Goal: Task Accomplishment & Management: Complete application form

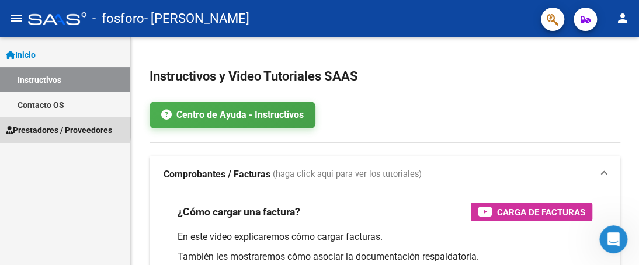
click at [47, 128] on span "Prestadores / Proveedores" at bounding box center [59, 130] width 106 height 13
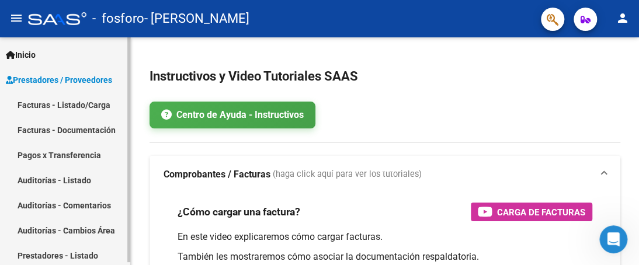
click at [57, 105] on link "Facturas - Listado/Carga" at bounding box center [65, 104] width 130 height 25
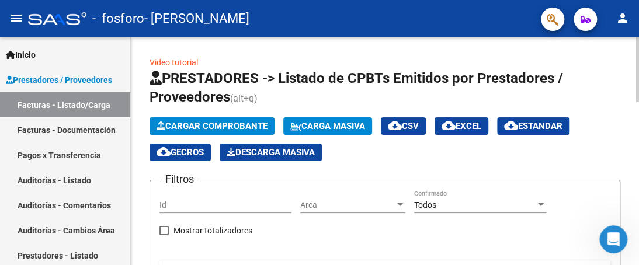
click at [228, 132] on button "Cargar Comprobante" at bounding box center [212, 126] width 125 height 18
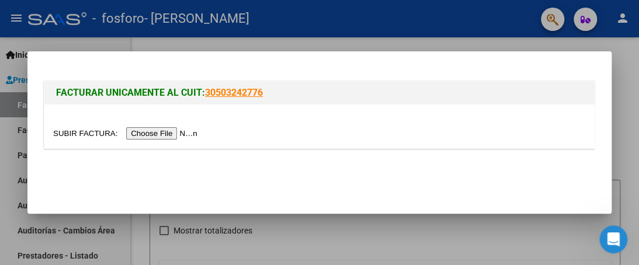
click at [146, 135] on input "file" at bounding box center [127, 133] width 148 height 12
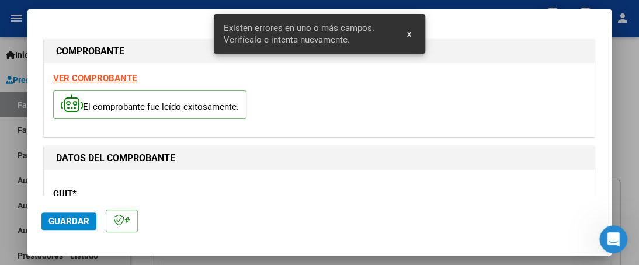
scroll to position [320, 0]
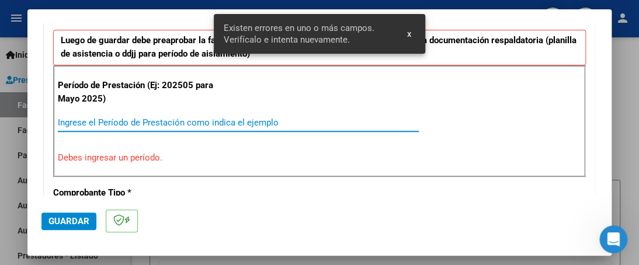
click at [210, 123] on input "Ingrese el Período de Prestación como indica el ejemplo" at bounding box center [238, 122] width 361 height 11
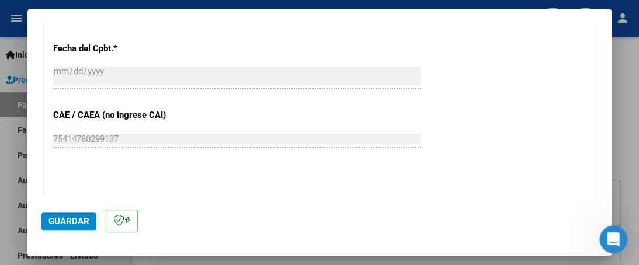
scroll to position [729, 0]
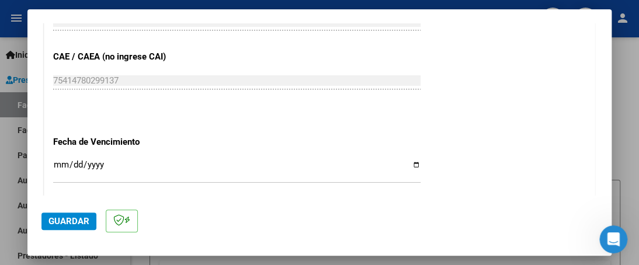
type input "202509"
click at [411, 163] on input "Ingresar la fecha" at bounding box center [237, 169] width 368 height 19
type input "[DATE]"
click at [71, 218] on span "Guardar" at bounding box center [69, 221] width 41 height 11
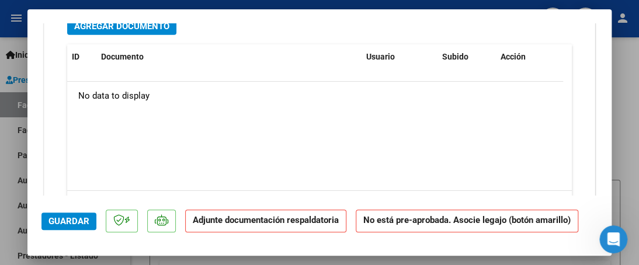
scroll to position [1052, 0]
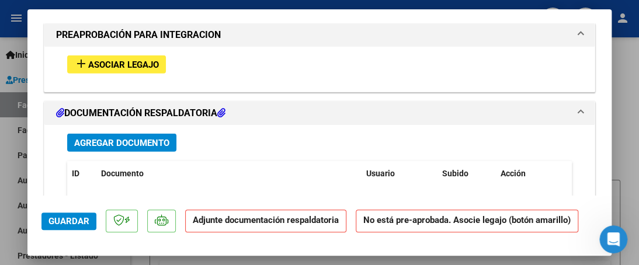
click at [108, 139] on span "Agregar Documento" at bounding box center [121, 143] width 95 height 11
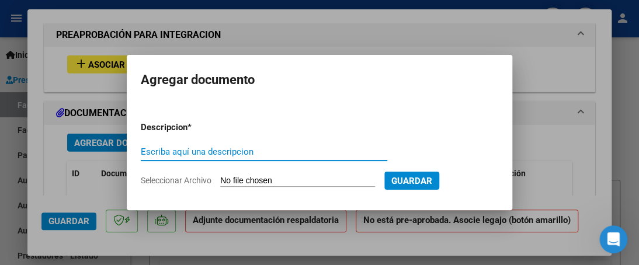
click at [252, 154] on input "Escriba aquí una descripcion" at bounding box center [264, 152] width 247 height 11
click at [253, 182] on input "Seleccionar Archivo" at bounding box center [297, 181] width 155 height 11
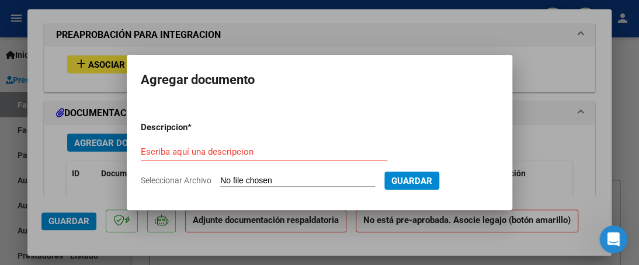
type input "C:\fakepath\PLANILLA [PERSON_NAME] [DATE].pdf"
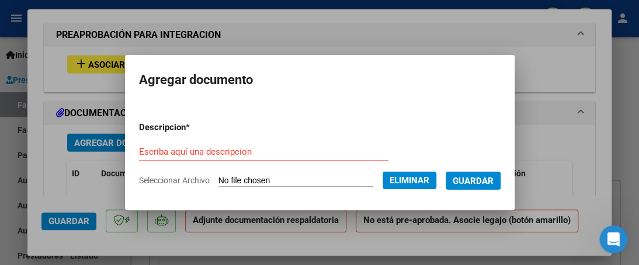
click at [286, 150] on input "Escriba aquí una descripcion" at bounding box center [264, 152] width 250 height 11
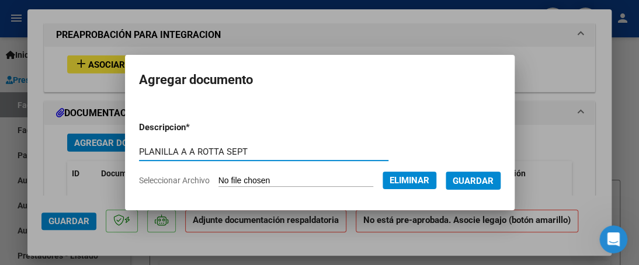
type input "PLANILLA A A ROTTA SEPT"
click at [482, 176] on span "Guardar" at bounding box center [473, 181] width 41 height 11
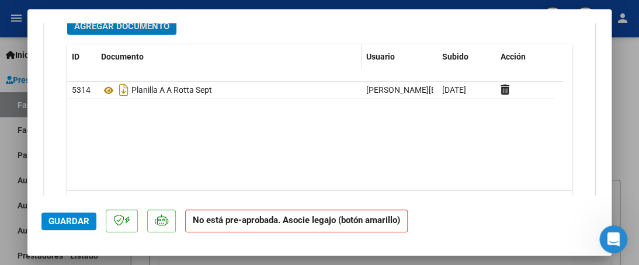
scroll to position [994, 0]
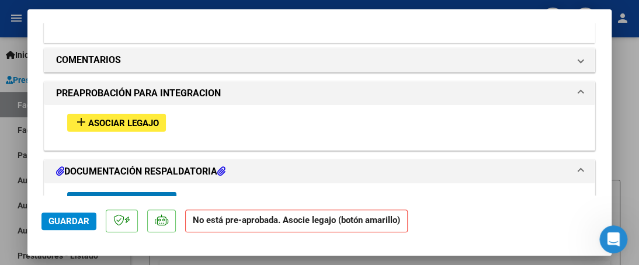
click at [131, 120] on span "Asociar Legajo" at bounding box center [123, 123] width 71 height 11
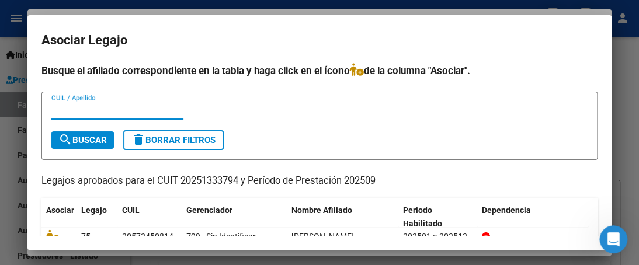
scroll to position [52, 0]
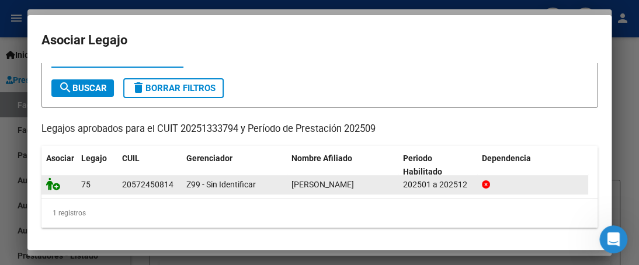
click at [49, 186] on icon at bounding box center [53, 184] width 14 height 13
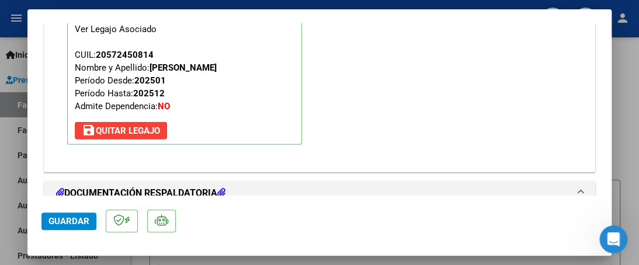
scroll to position [1316, 0]
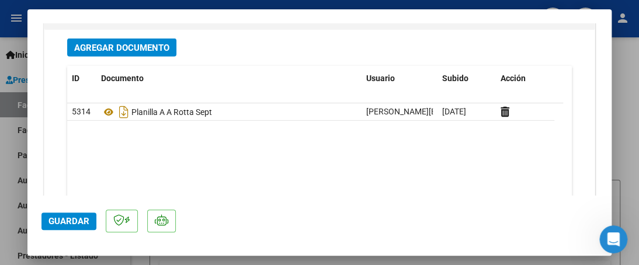
click at [72, 222] on span "Guardar" at bounding box center [69, 221] width 41 height 11
click at [80, 216] on span "Guardar" at bounding box center [69, 221] width 41 height 11
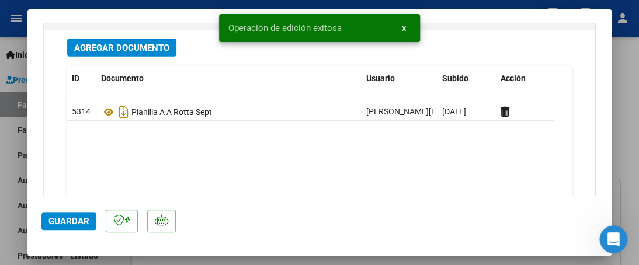
click at [1, 193] on div at bounding box center [319, 132] width 639 height 265
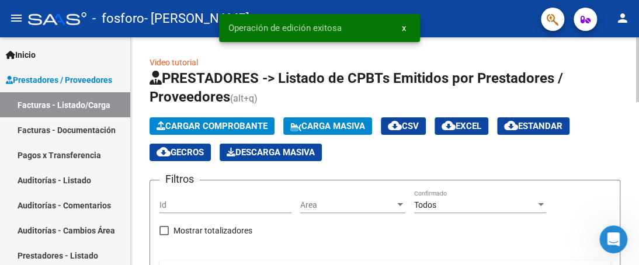
click at [204, 123] on span "Cargar Comprobante" at bounding box center [212, 126] width 111 height 11
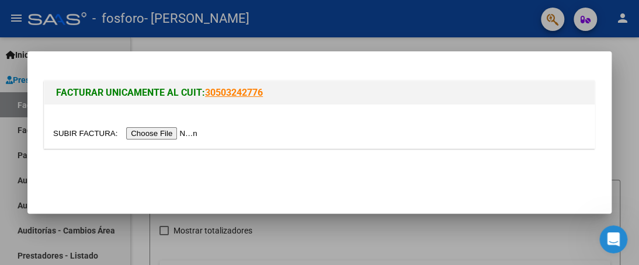
click at [172, 131] on input "file" at bounding box center [127, 133] width 148 height 12
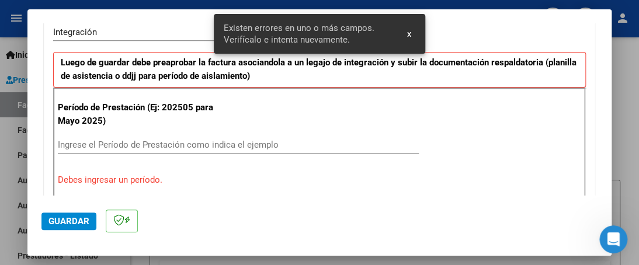
scroll to position [320, 0]
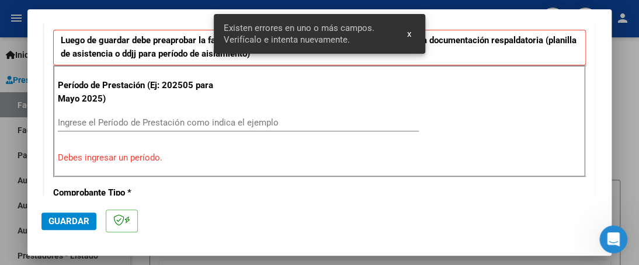
click at [139, 119] on input "Ingrese el Período de Prestación como indica el ejemplo" at bounding box center [238, 122] width 361 height 11
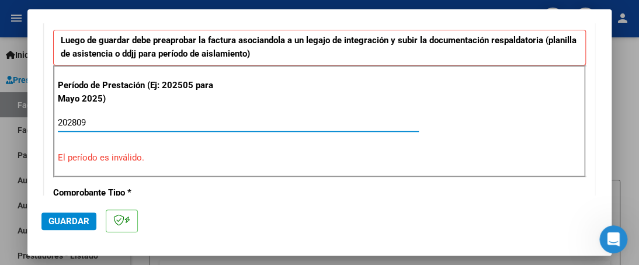
click at [74, 123] on input "202809" at bounding box center [238, 122] width 361 height 11
click at [75, 123] on input "202809" at bounding box center [238, 122] width 361 height 11
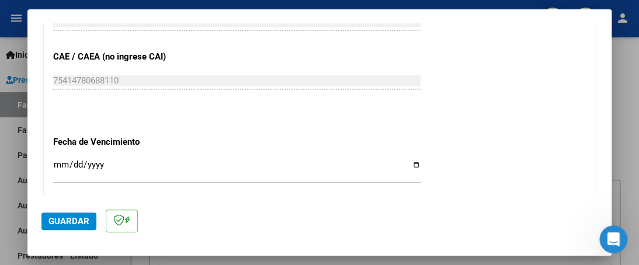
scroll to position [787, 0]
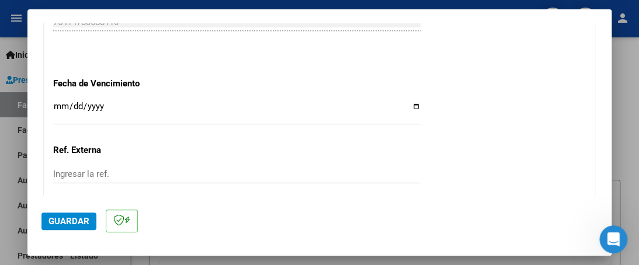
type input "202509"
click at [410, 105] on input "Ingresar la fecha" at bounding box center [237, 111] width 368 height 19
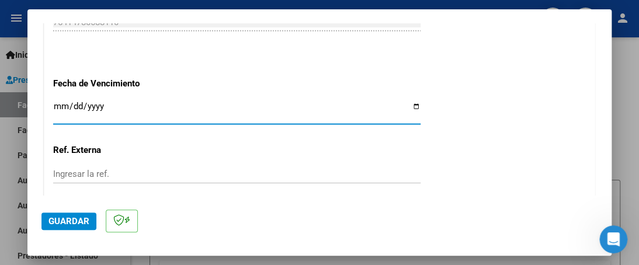
type input "[DATE]"
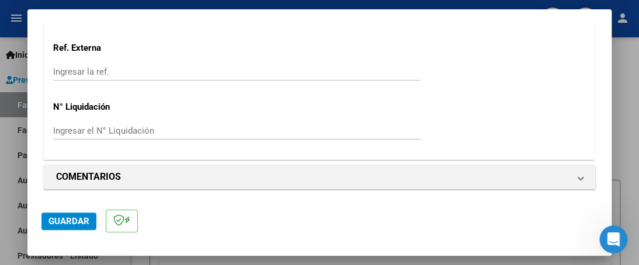
click at [56, 220] on span "Guardar" at bounding box center [69, 221] width 41 height 11
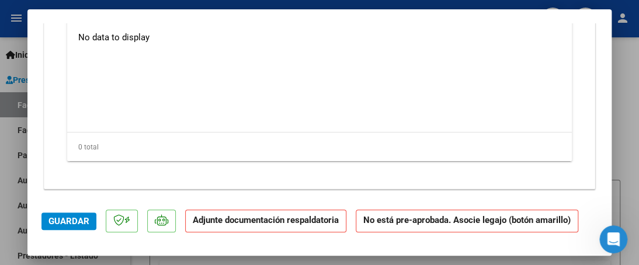
scroll to position [1111, 0]
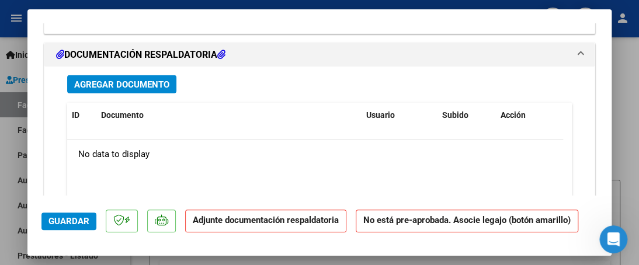
click at [144, 82] on span "Agregar Documento" at bounding box center [121, 84] width 95 height 11
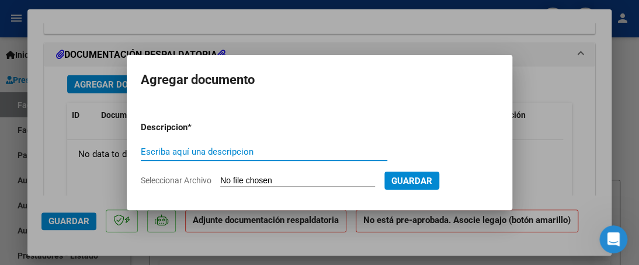
click at [247, 180] on input "Seleccionar Archivo" at bounding box center [297, 181] width 155 height 11
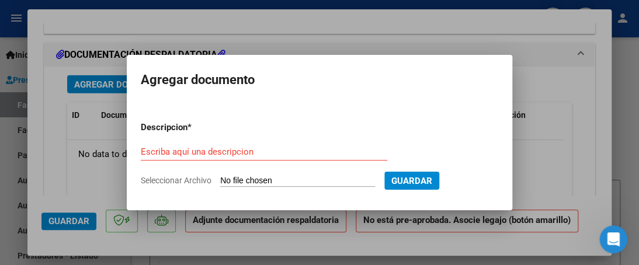
type input "C:\fakepath\PLANILLA [PERSON_NAME] [DATE].pdf"
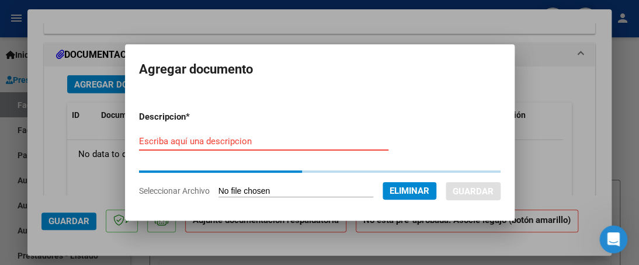
click at [287, 140] on input "Escriba aquí una descripcion" at bounding box center [264, 141] width 250 height 11
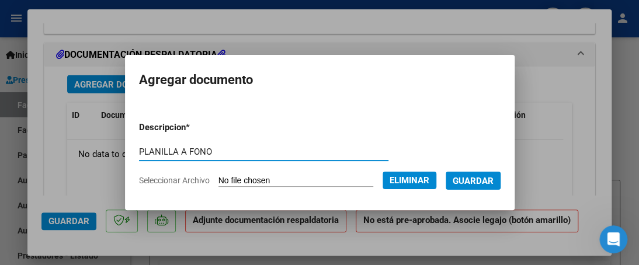
type input "PLANILLA A FONO"
click at [494, 182] on span "Guardar" at bounding box center [473, 181] width 41 height 11
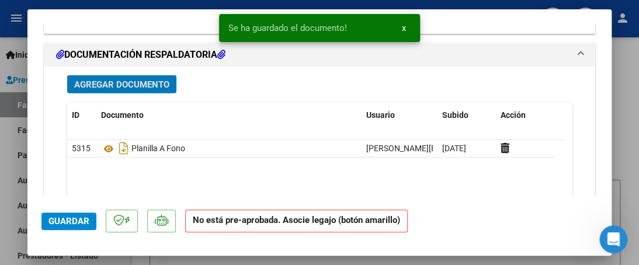
scroll to position [935, 0]
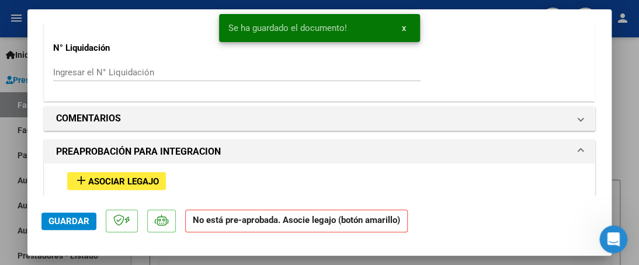
click at [136, 181] on span "Asociar Legajo" at bounding box center [123, 182] width 71 height 11
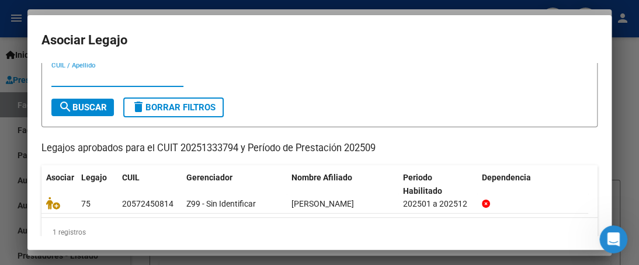
scroll to position [52, 0]
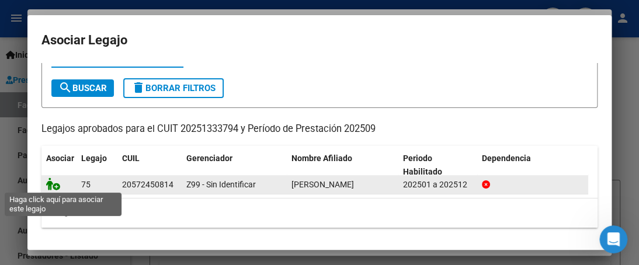
click at [49, 182] on icon at bounding box center [53, 184] width 14 height 13
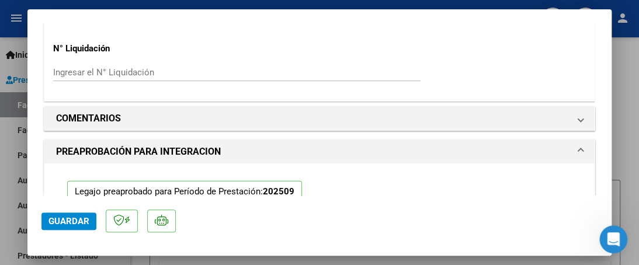
scroll to position [1083, 0]
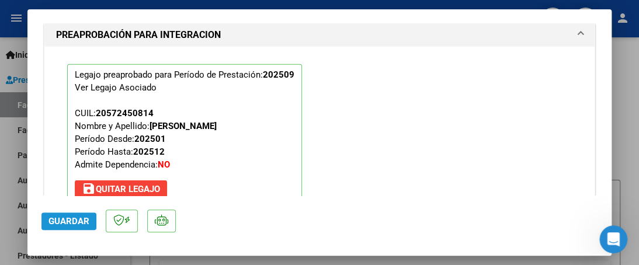
click at [69, 219] on span "Guardar" at bounding box center [69, 221] width 41 height 11
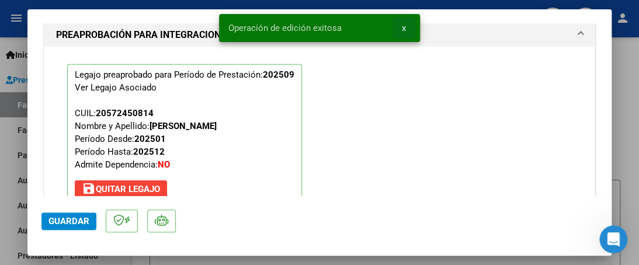
click at [404, 30] on span "x" at bounding box center [404, 28] width 4 height 11
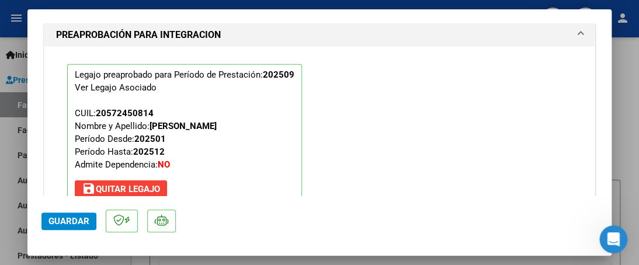
click at [14, 186] on div at bounding box center [319, 132] width 639 height 265
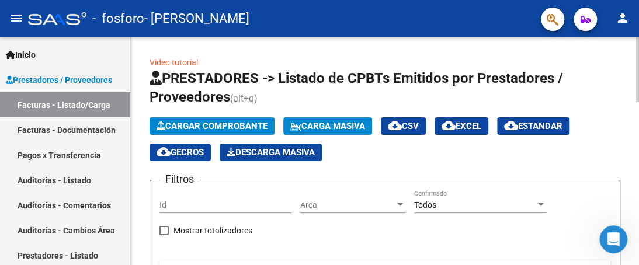
click at [231, 125] on span "Cargar Comprobante" at bounding box center [212, 126] width 111 height 11
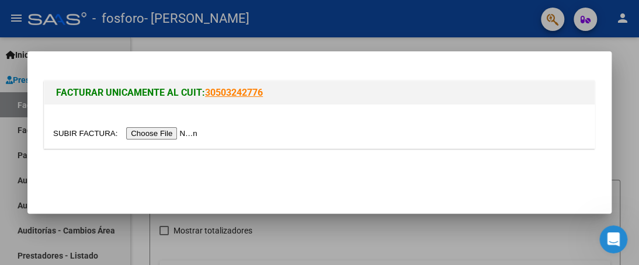
click at [195, 136] on input "file" at bounding box center [127, 133] width 148 height 12
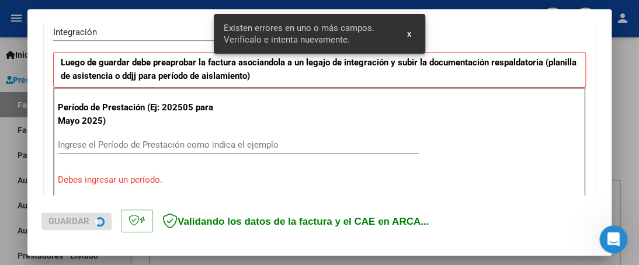
scroll to position [320, 0]
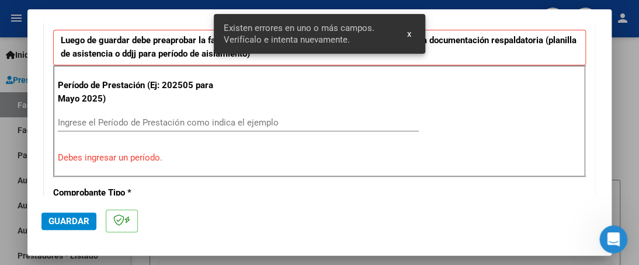
click at [286, 119] on input "Ingrese el Período de Prestación como indica el ejemplo" at bounding box center [238, 122] width 361 height 11
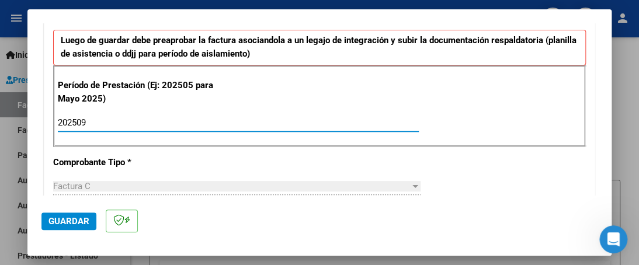
type input "202509"
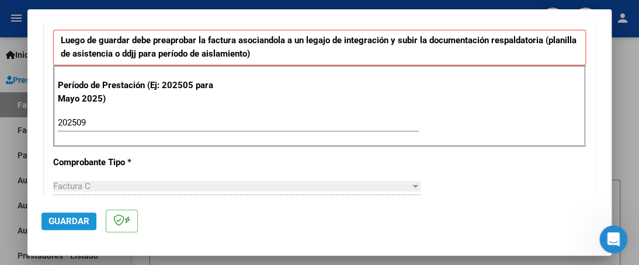
click at [76, 218] on span "Guardar" at bounding box center [69, 221] width 41 height 11
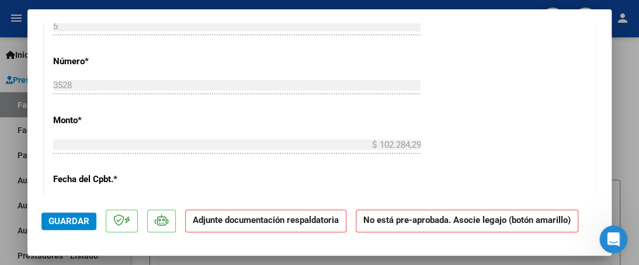
scroll to position [701, 0]
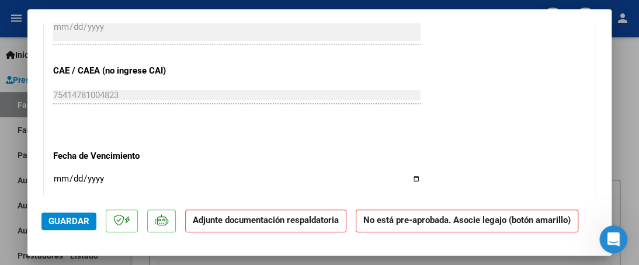
click at [409, 179] on input "Ingresar la fecha" at bounding box center [237, 183] width 368 height 19
type input "[DATE]"
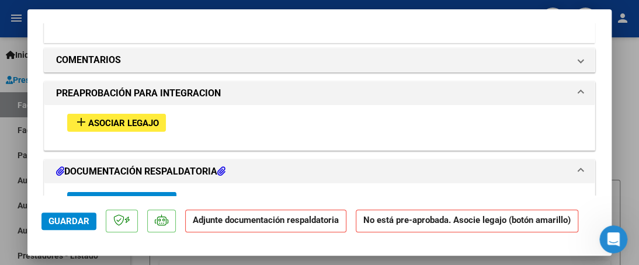
scroll to position [1111, 0]
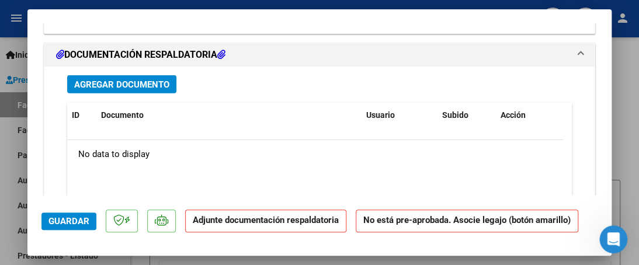
click at [147, 84] on span "Agregar Documento" at bounding box center [121, 84] width 95 height 11
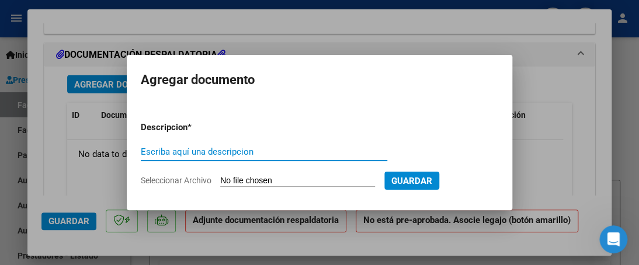
click at [433, 182] on span "Guardar" at bounding box center [412, 181] width 41 height 11
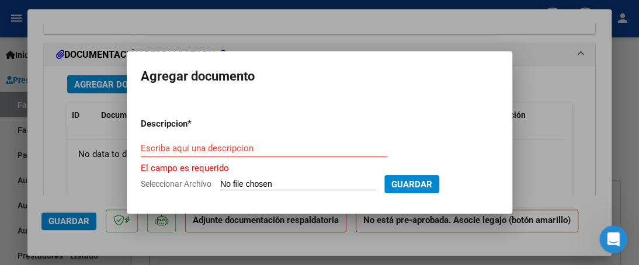
click at [271, 182] on input "Seleccionar Archivo" at bounding box center [297, 184] width 155 height 11
type input "C:\fakepath\PLANILLA MIQUEAS A EZEIZA [DATE].pdf"
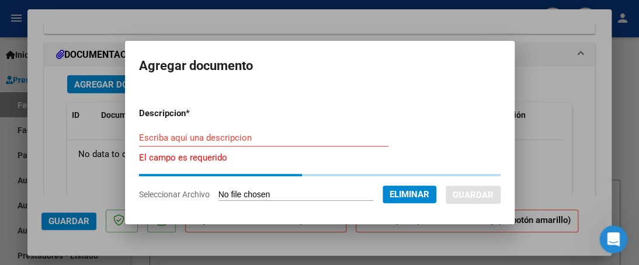
click at [306, 134] on input "Escriba aquí una descripcion" at bounding box center [264, 138] width 250 height 11
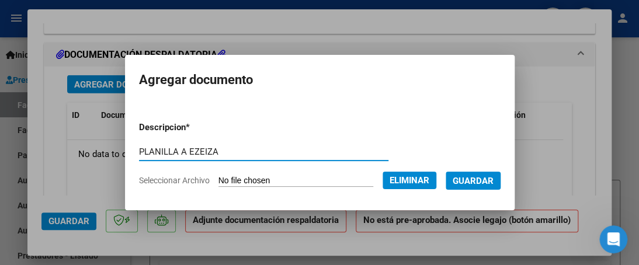
type input "PLANILLA A EZEIZA"
click at [483, 178] on span "Guardar" at bounding box center [473, 181] width 41 height 11
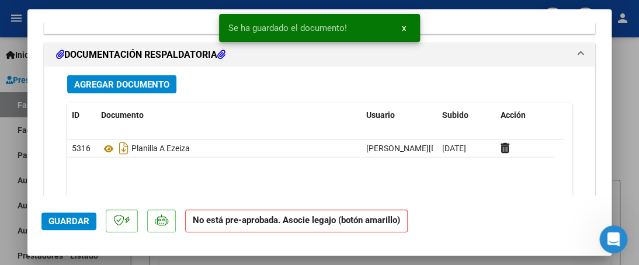
scroll to position [1227, 0]
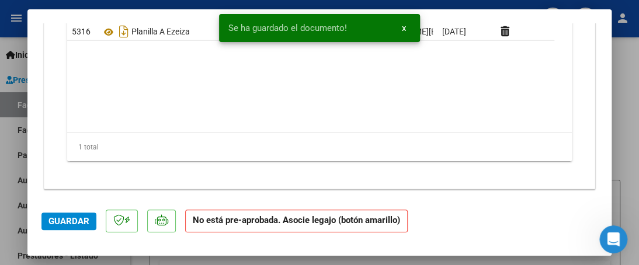
drag, startPoint x: 257, startPoint y: 112, endPoint x: 174, endPoint y: 110, distance: 83.0
click at [174, 110] on datatable-body "5316 Planilla A [PERSON_NAME] [PERSON_NAME][EMAIL_ADDRESS][DOMAIN_NAME] - [PERS…" at bounding box center [315, 77] width 496 height 109
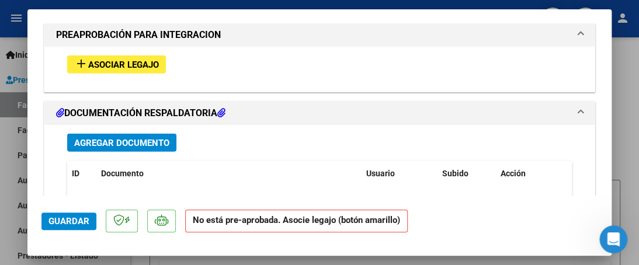
scroll to position [994, 0]
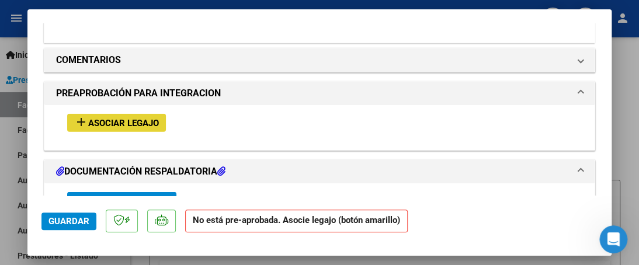
click at [158, 120] on span "Asociar Legajo" at bounding box center [123, 123] width 71 height 11
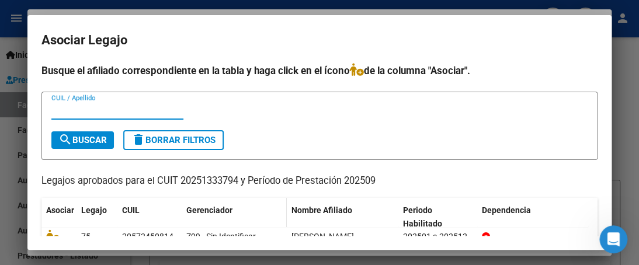
scroll to position [52, 0]
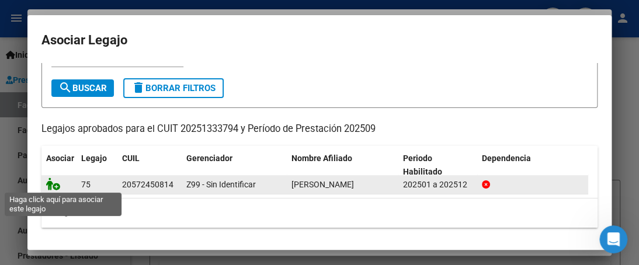
click at [50, 184] on icon at bounding box center [53, 184] width 14 height 13
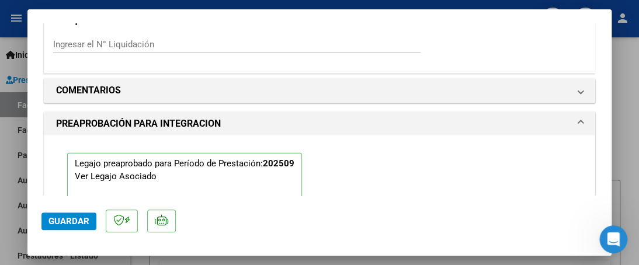
scroll to position [1024, 0]
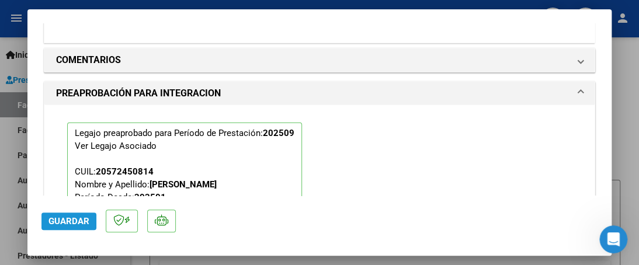
click at [65, 217] on span "Guardar" at bounding box center [69, 221] width 41 height 11
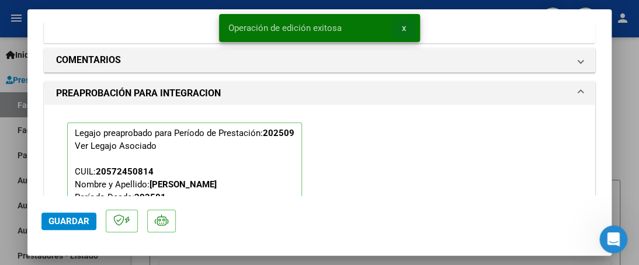
click at [404, 27] on span "x" at bounding box center [404, 28] width 4 height 11
